Goal: Use online tool/utility: Utilize a website feature to perform a specific function

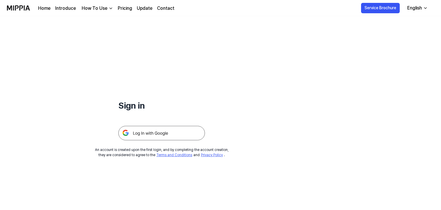
click at [169, 132] on img at bounding box center [161, 133] width 87 height 14
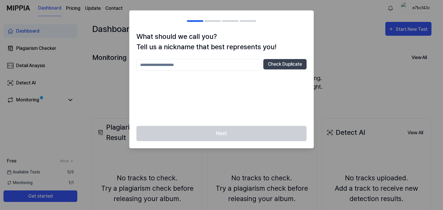
click at [170, 64] on input "text" at bounding box center [199, 65] width 125 height 12
type input "*******"
click at [304, 63] on button "Check Duplicate" at bounding box center [285, 64] width 43 height 10
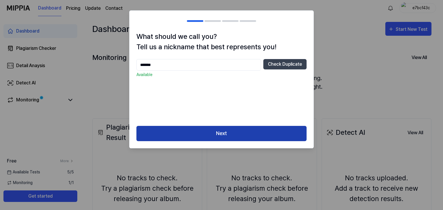
click at [232, 135] on button "Next" at bounding box center [222, 133] width 170 height 15
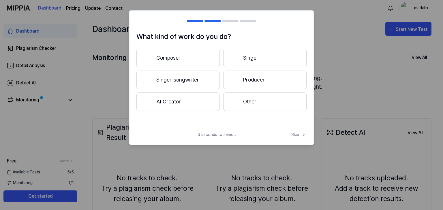
click at [202, 59] on button "Composer" at bounding box center [178, 58] width 83 height 18
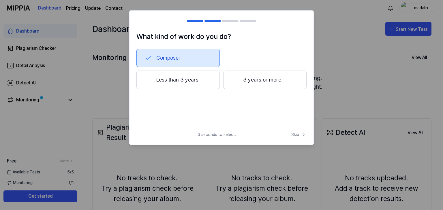
click at [188, 76] on button "Less than 3 years" at bounding box center [178, 80] width 83 height 18
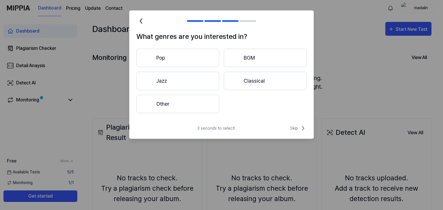
click at [194, 100] on button "Other" at bounding box center [178, 104] width 83 height 18
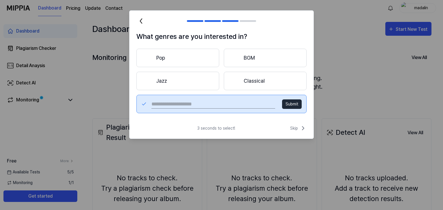
click at [260, 86] on button "Classical" at bounding box center [265, 81] width 83 height 18
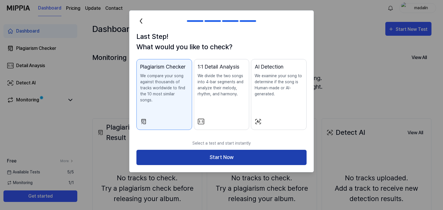
click at [224, 150] on button "Start Now" at bounding box center [222, 157] width 170 height 15
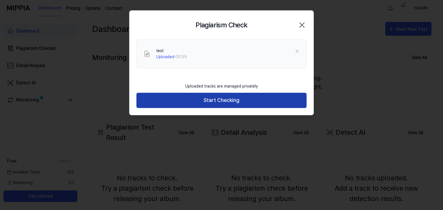
click at [230, 102] on button "Start Checking" at bounding box center [222, 100] width 170 height 15
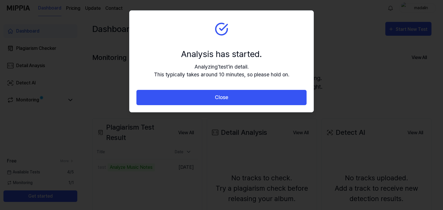
click at [230, 102] on button "Close" at bounding box center [222, 97] width 170 height 15
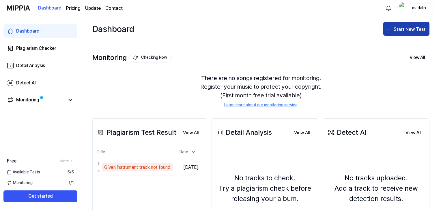
click at [403, 31] on div "Start New Test" at bounding box center [410, 30] width 33 height 8
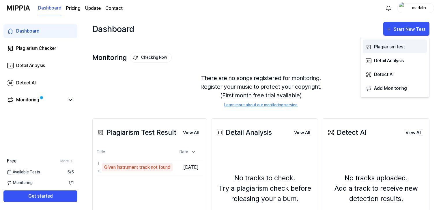
click at [390, 46] on div "Plagiarism test" at bounding box center [399, 47] width 50 height 8
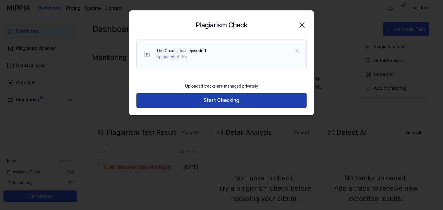
click at [236, 102] on button "Start Checking" at bounding box center [222, 100] width 170 height 15
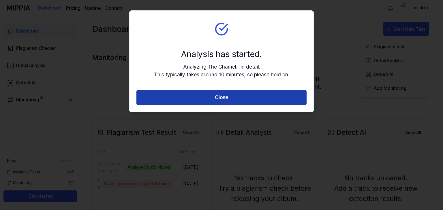
click at [223, 96] on button "Close" at bounding box center [222, 97] width 170 height 15
